Goal: Task Accomplishment & Management: Complete application form

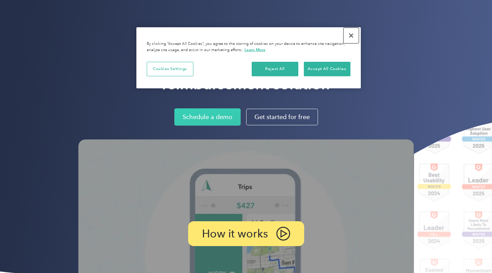
click at [351, 37] on button "Close" at bounding box center [350, 35] width 15 height 15
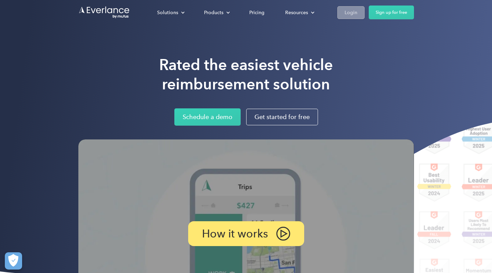
click at [340, 10] on link "Login" at bounding box center [350, 12] width 27 height 13
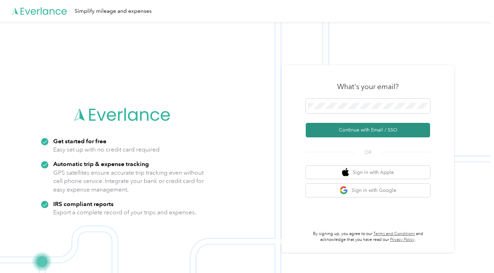
click at [348, 133] on button "Continue with Email / SSO" at bounding box center [368, 130] width 124 height 14
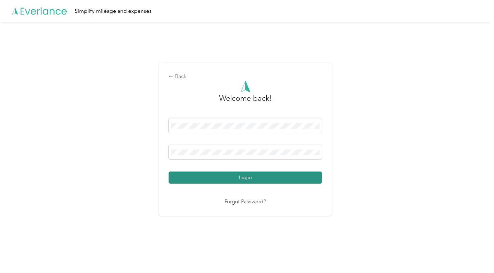
click at [232, 180] on button "Login" at bounding box center [244, 178] width 153 height 12
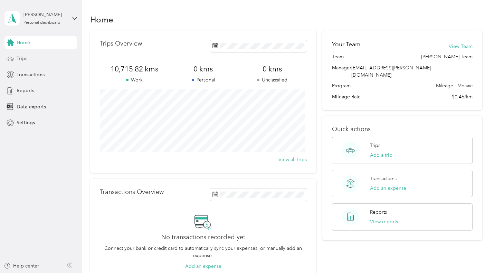
click at [16, 60] on div "Trips" at bounding box center [40, 58] width 72 height 12
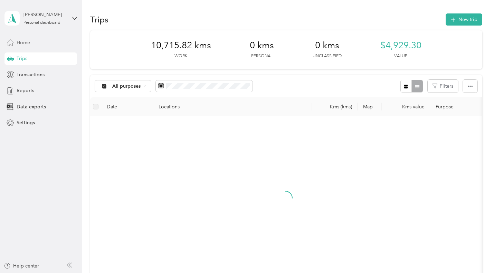
click at [23, 46] on div "Home" at bounding box center [40, 42] width 72 height 12
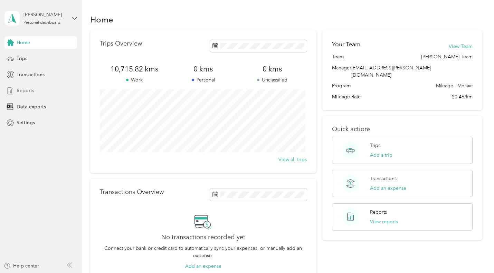
click at [19, 85] on div "Reports" at bounding box center [40, 91] width 72 height 12
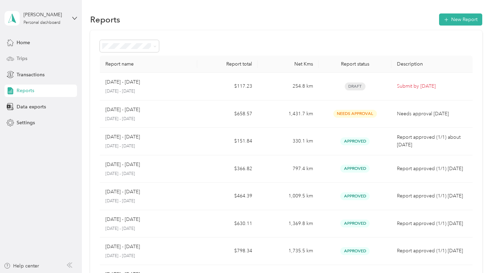
click at [25, 57] on span "Trips" at bounding box center [22, 58] width 11 height 7
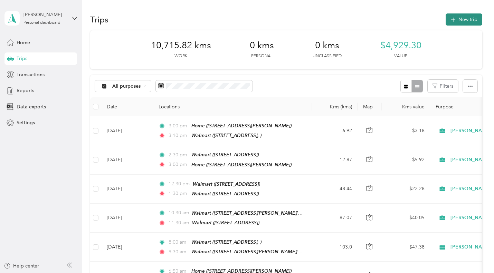
click at [459, 18] on button "New trip" at bounding box center [463, 19] width 37 height 12
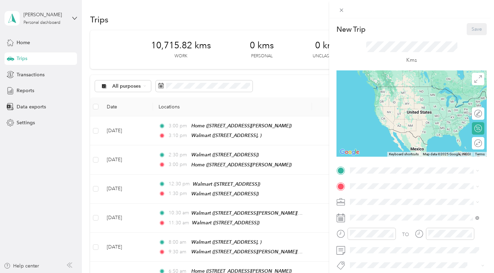
click at [376, 143] on span "[STREET_ADDRESS][PERSON_NAME]" at bounding box center [404, 140] width 82 height 6
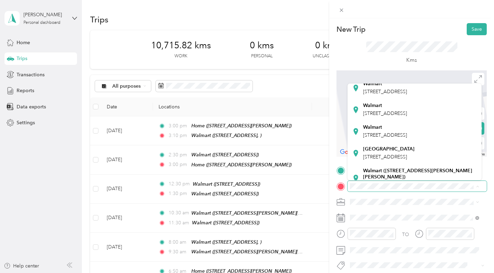
scroll to position [104, 0]
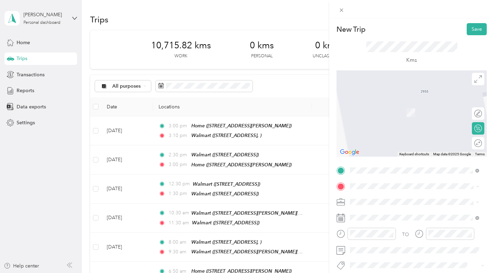
click at [386, 121] on div "Walmart [STREET_ADDRESS]" at bounding box center [385, 114] width 44 height 14
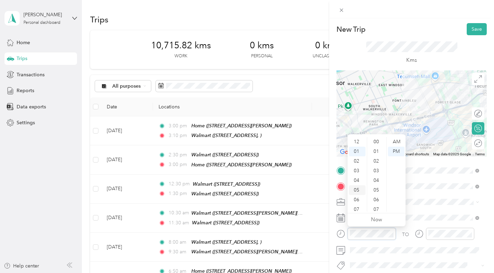
scroll to position [10, 0]
click at [358, 197] on div "07" at bounding box center [357, 200] width 17 height 10
click at [374, 141] on div "00" at bounding box center [376, 142] width 17 height 10
click at [396, 141] on div "AM" at bounding box center [396, 142] width 17 height 10
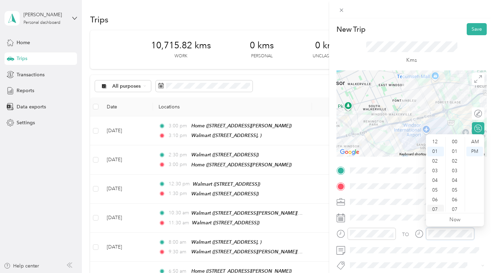
scroll to position [77, 0]
click at [438, 200] on div "07" at bounding box center [435, 200] width 17 height 10
click at [455, 181] on div "30" at bounding box center [455, 182] width 17 height 10
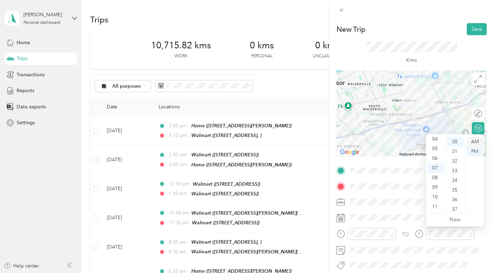
click at [478, 141] on div "AM" at bounding box center [474, 142] width 17 height 10
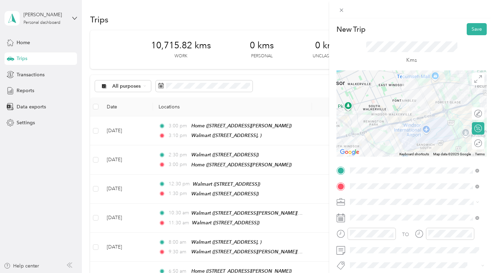
click at [369, 237] on span "P&g Continuity" at bounding box center [371, 238] width 29 height 6
click at [468, 143] on div at bounding box center [471, 143] width 6 height 6
click at [471, 32] on button "Save" at bounding box center [476, 29] width 20 height 12
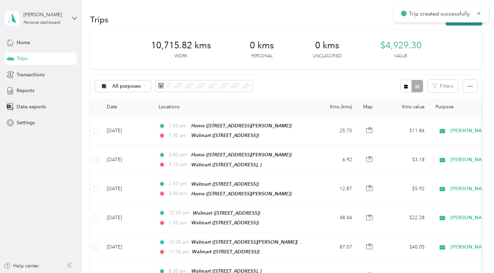
click at [467, 25] on button "New trip" at bounding box center [463, 19] width 37 height 12
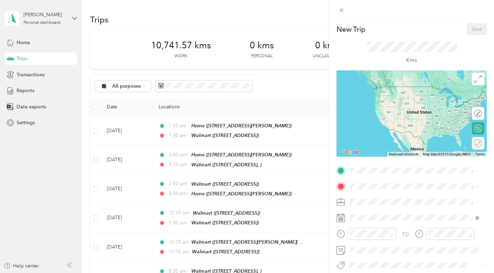
click at [395, 144] on div "Home [STREET_ADDRESS][PERSON_NAME]" at bounding box center [404, 136] width 82 height 14
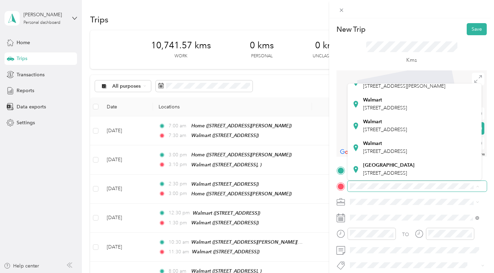
scroll to position [104, 0]
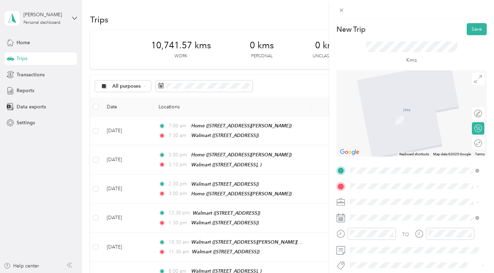
click at [387, 79] on div "Walmart [STREET_ADDRESS]" at bounding box center [414, 70] width 124 height 17
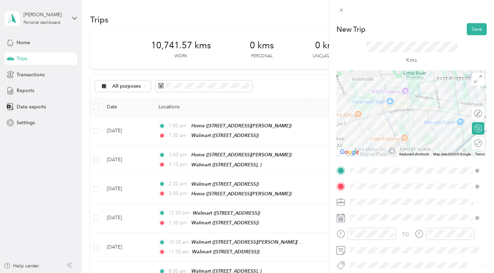
click at [365, 244] on li "P&g Continuity" at bounding box center [414, 239] width 134 height 13
click at [472, 144] on div at bounding box center [474, 142] width 14 height 7
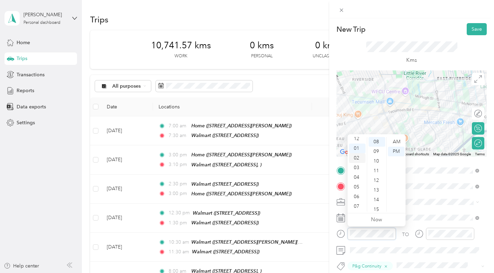
scroll to position [0, 0]
click at [361, 142] on div "12" at bounding box center [357, 142] width 17 height 10
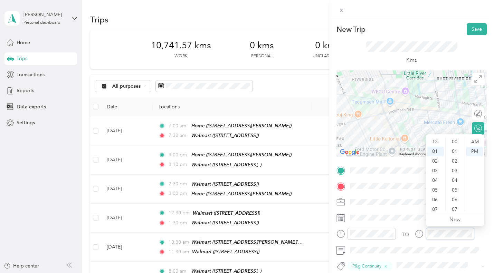
scroll to position [77, 0]
click at [379, 227] on div "TO P&g Continuity Add photo" at bounding box center [411, 249] width 150 height 168
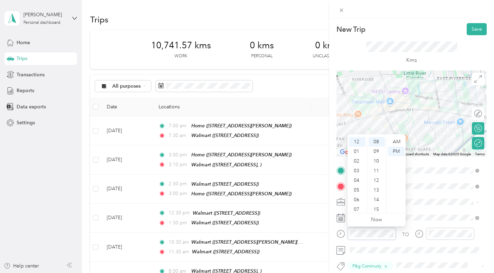
scroll to position [0, 0]
click at [381, 141] on div "00" at bounding box center [376, 142] width 17 height 10
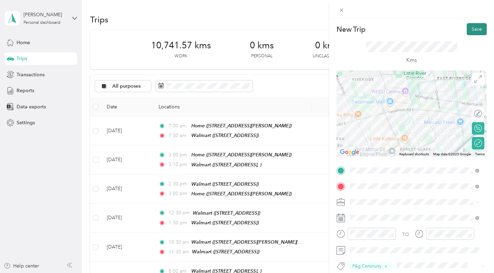
click at [470, 29] on button "Save" at bounding box center [476, 29] width 20 height 12
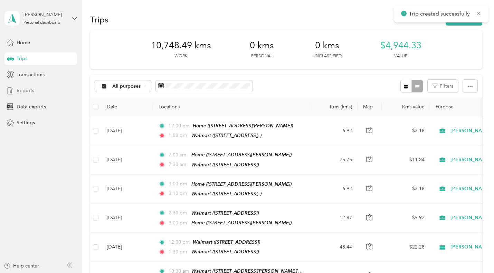
click at [18, 91] on span "Reports" at bounding box center [26, 90] width 18 height 7
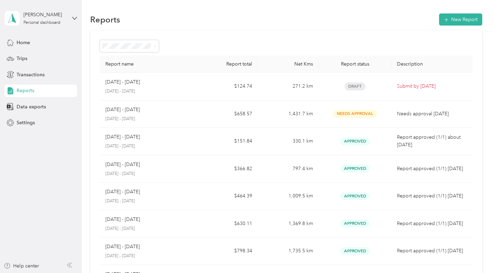
click at [18, 91] on span "Reports" at bounding box center [26, 90] width 18 height 7
click at [30, 37] on div "Home" at bounding box center [40, 42] width 72 height 12
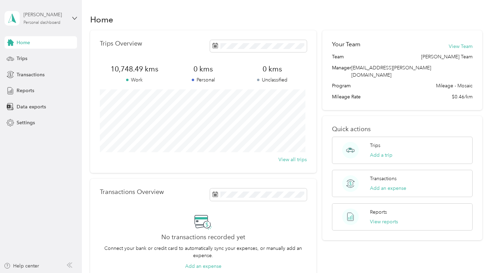
click at [34, 23] on div "Personal dashboard" at bounding box center [41, 23] width 37 height 4
click at [34, 57] on div "Log out" at bounding box center [24, 55] width 27 height 7
